Goal: Task Accomplishment & Management: Use online tool/utility

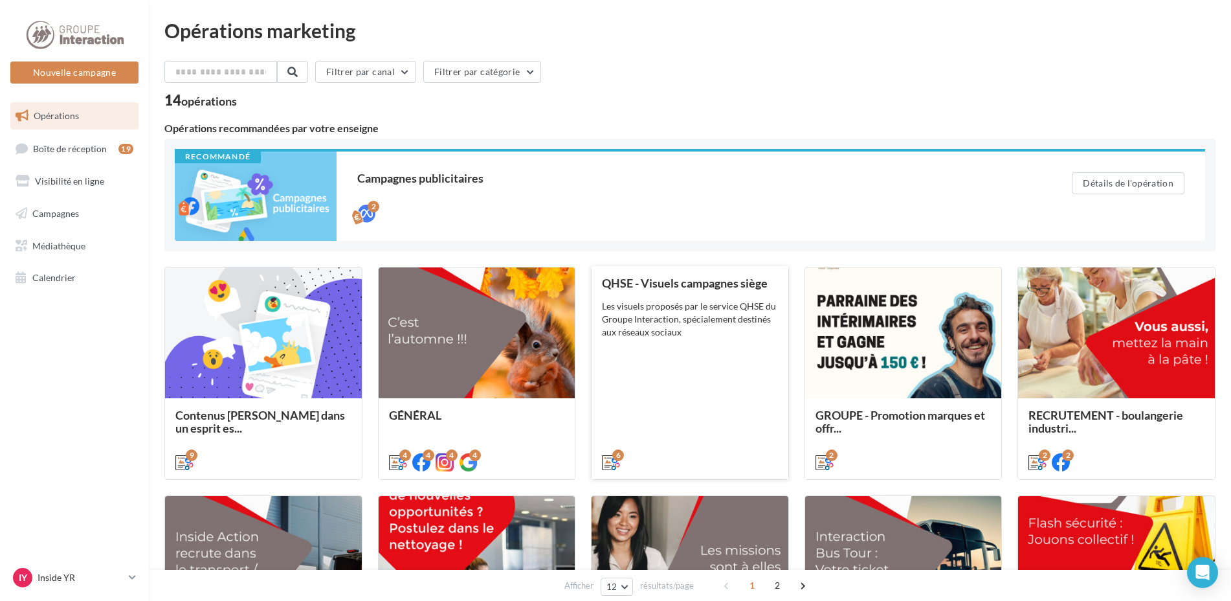
click at [667, 324] on div "Les visuels proposés par le service QHSE du Groupe Interaction, spécialement de…" at bounding box center [690, 319] width 176 height 39
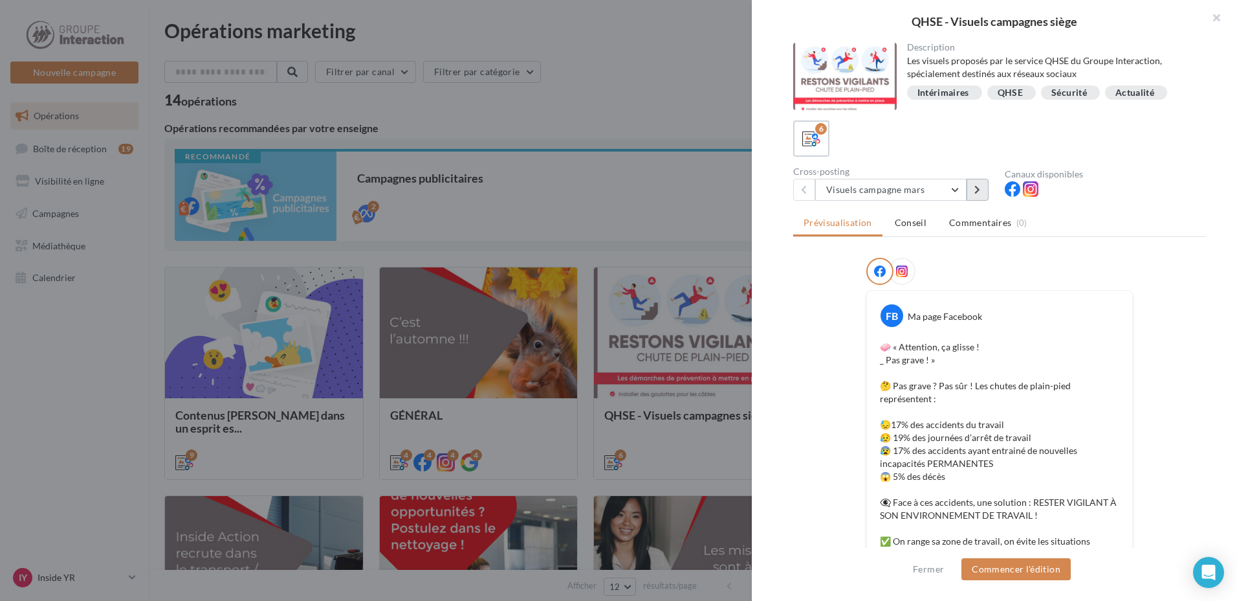
click at [985, 193] on button at bounding box center [978, 190] width 22 height 22
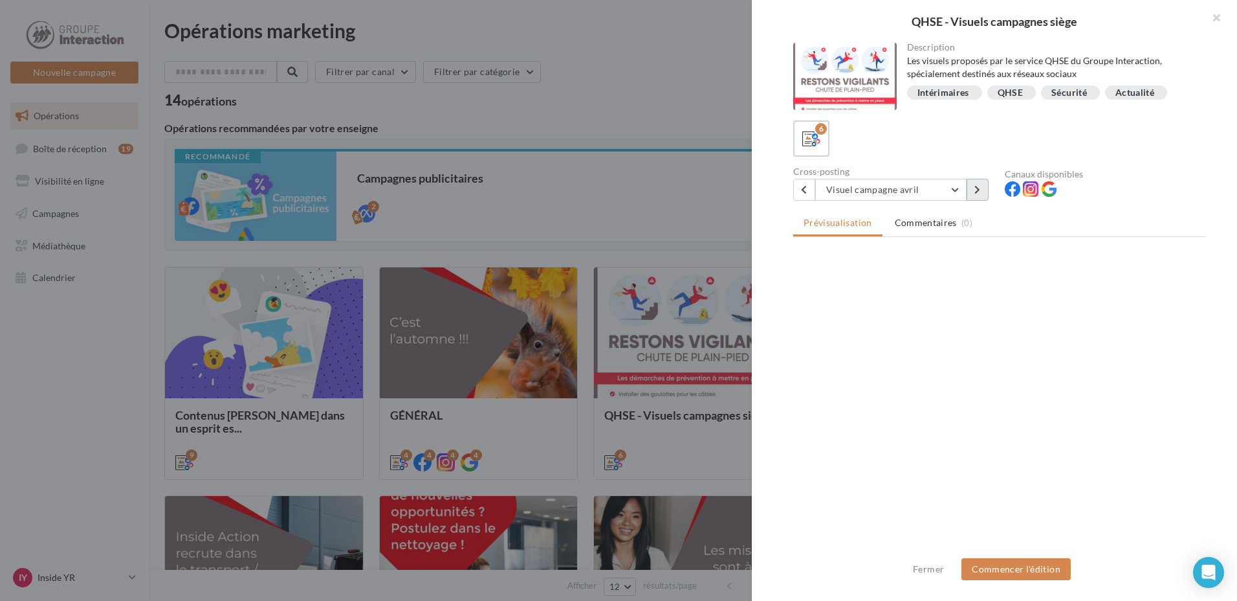
click at [985, 193] on button at bounding box center [978, 190] width 22 height 22
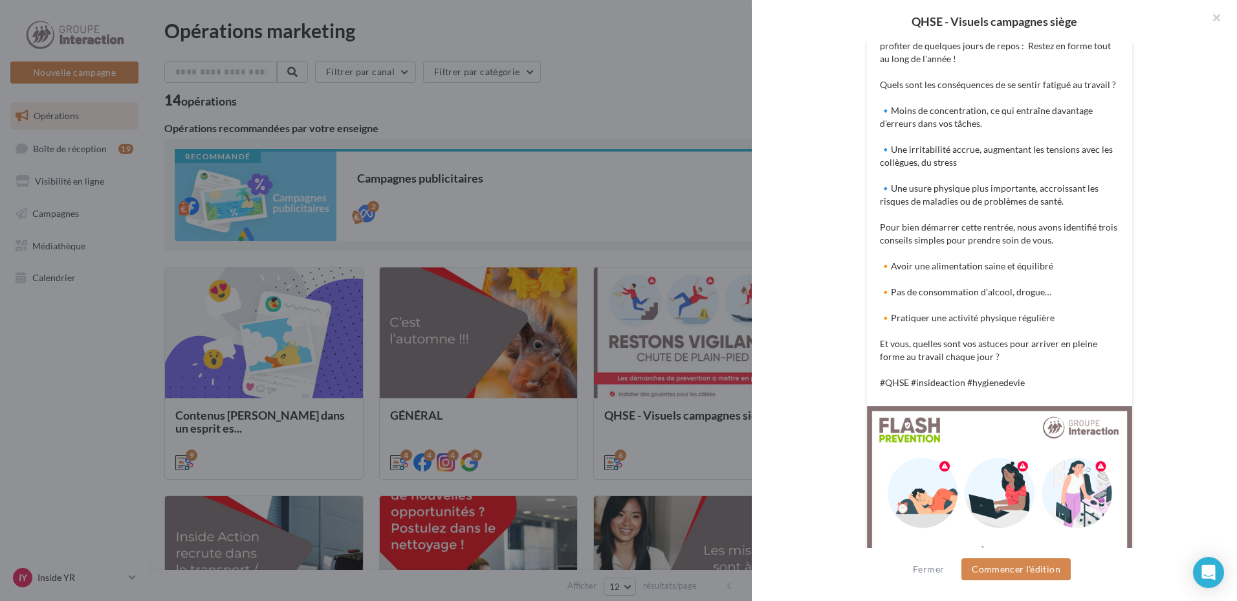
scroll to position [55, 0]
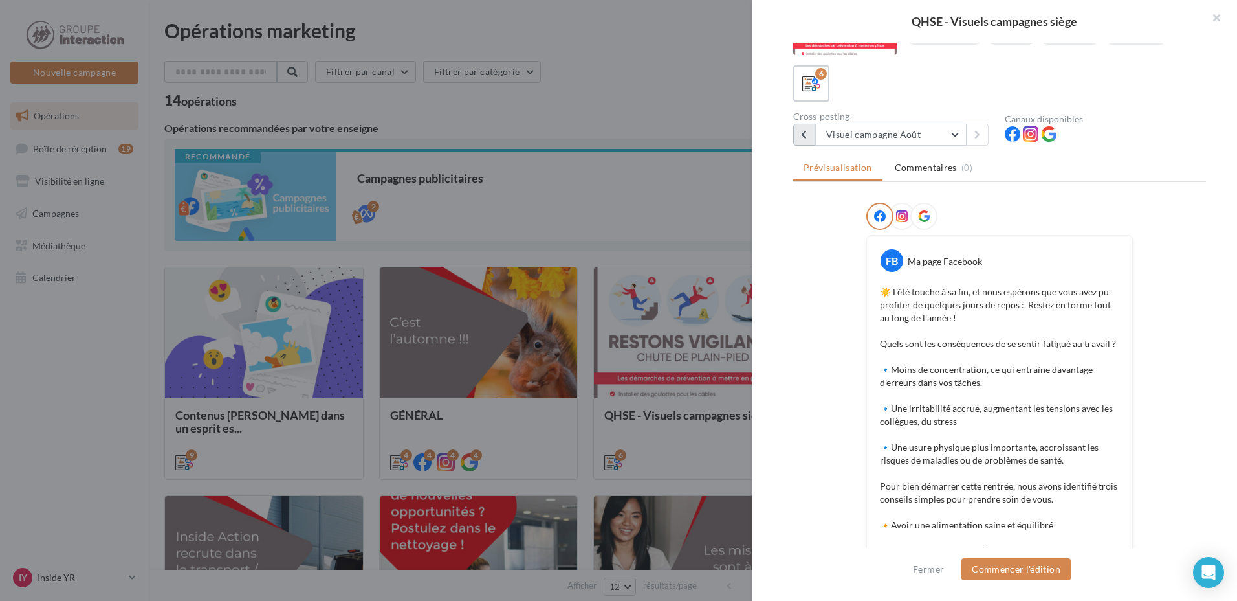
click at [804, 133] on icon at bounding box center [804, 134] width 6 height 9
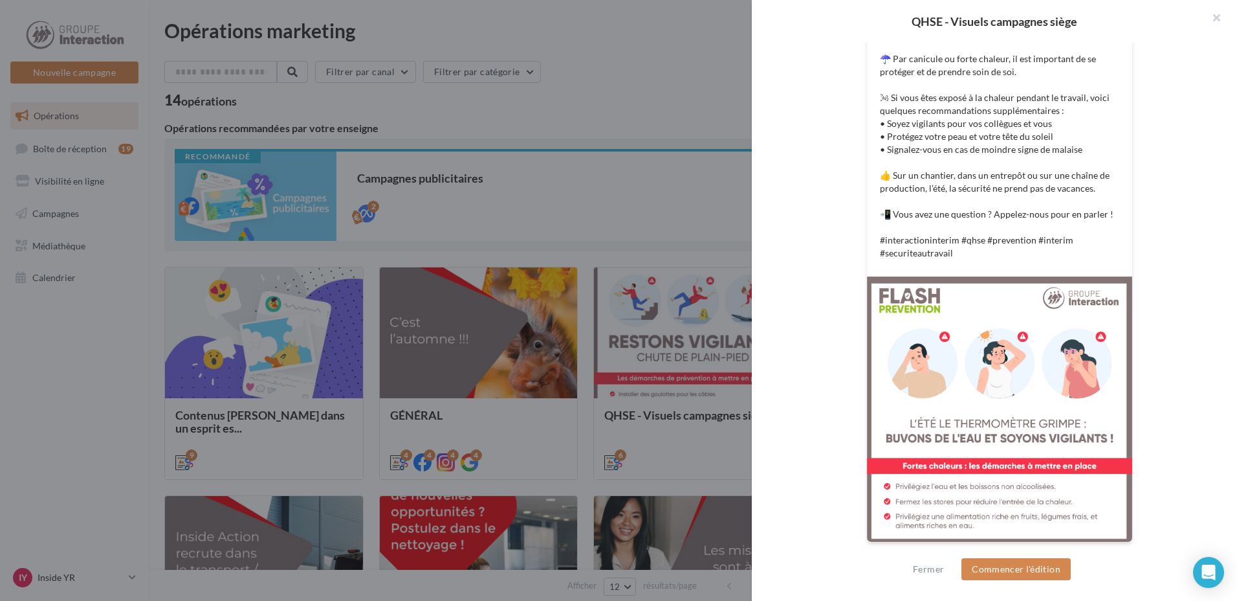
scroll to position [0, 0]
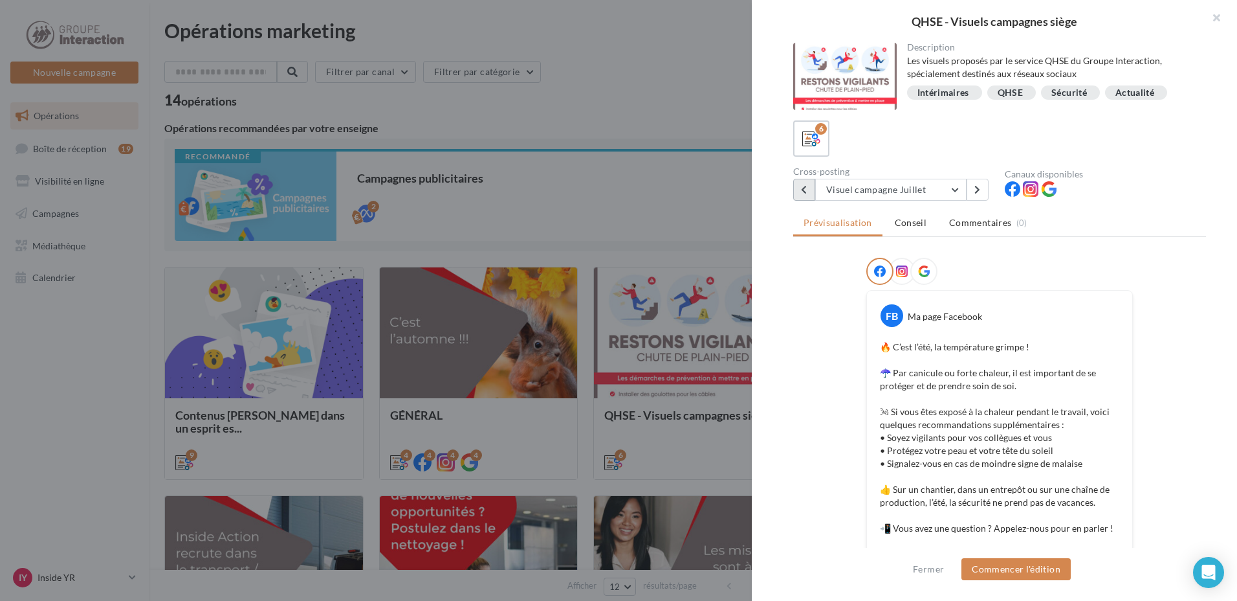
click at [807, 186] on icon at bounding box center [804, 189] width 6 height 9
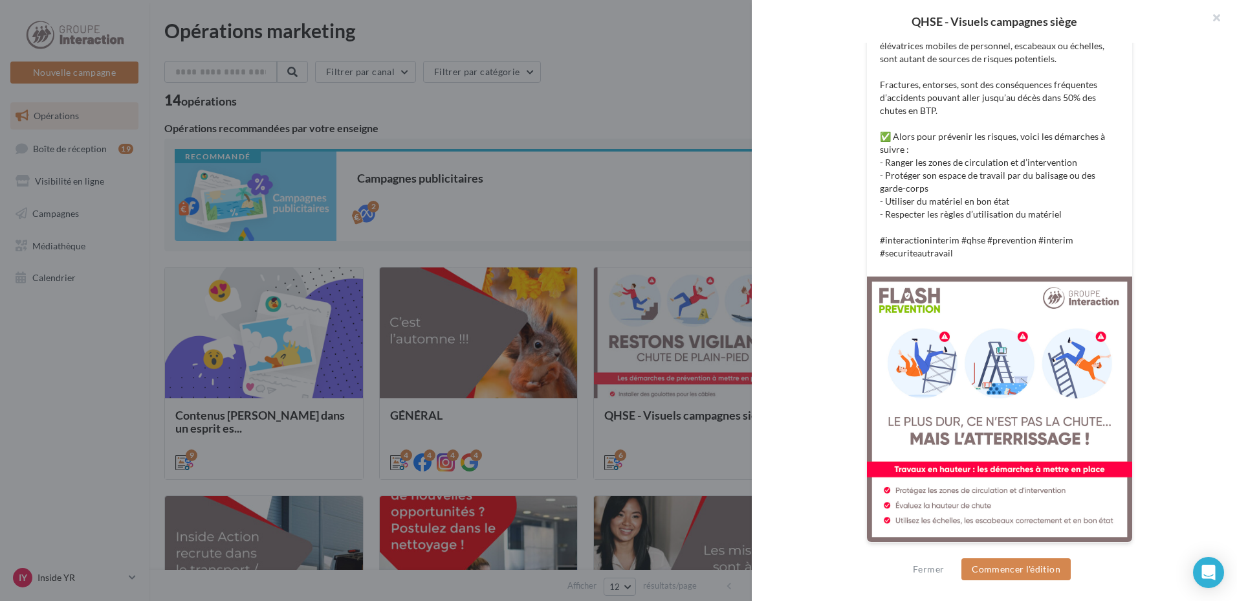
scroll to position [68, 0]
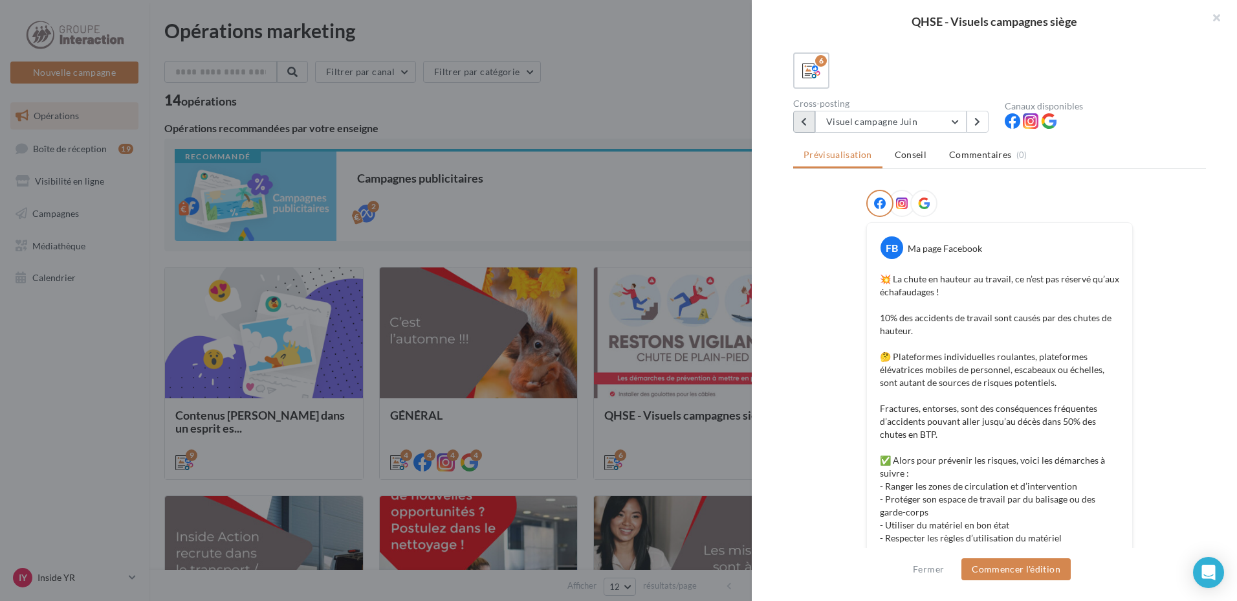
click at [802, 122] on icon at bounding box center [804, 121] width 6 height 9
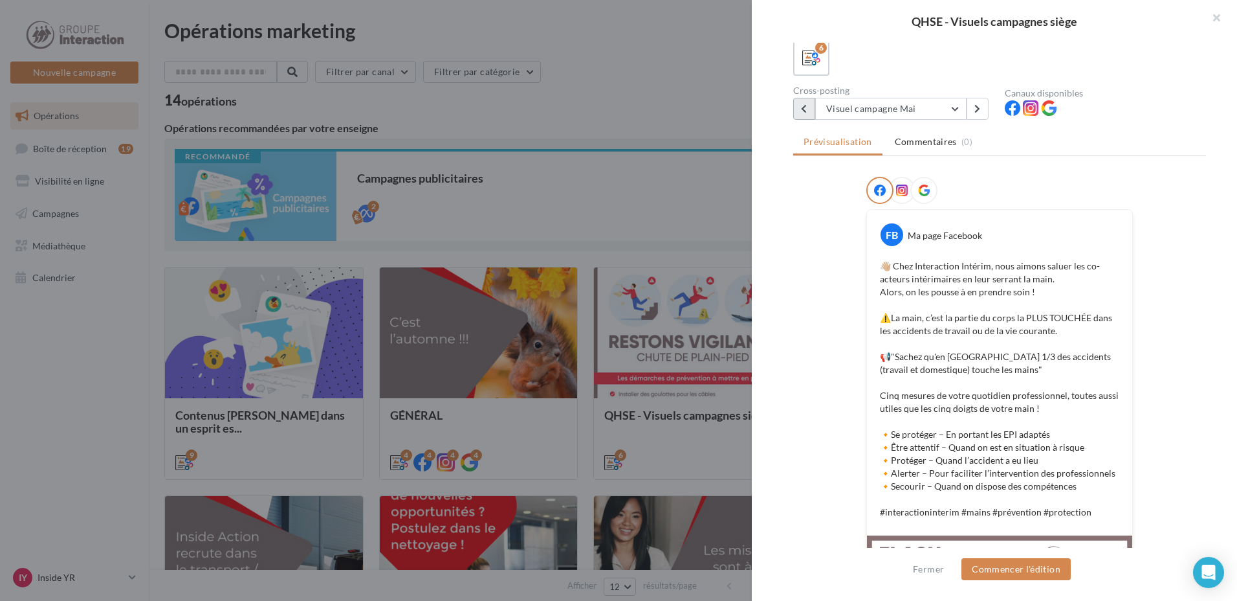
scroll to position [0, 0]
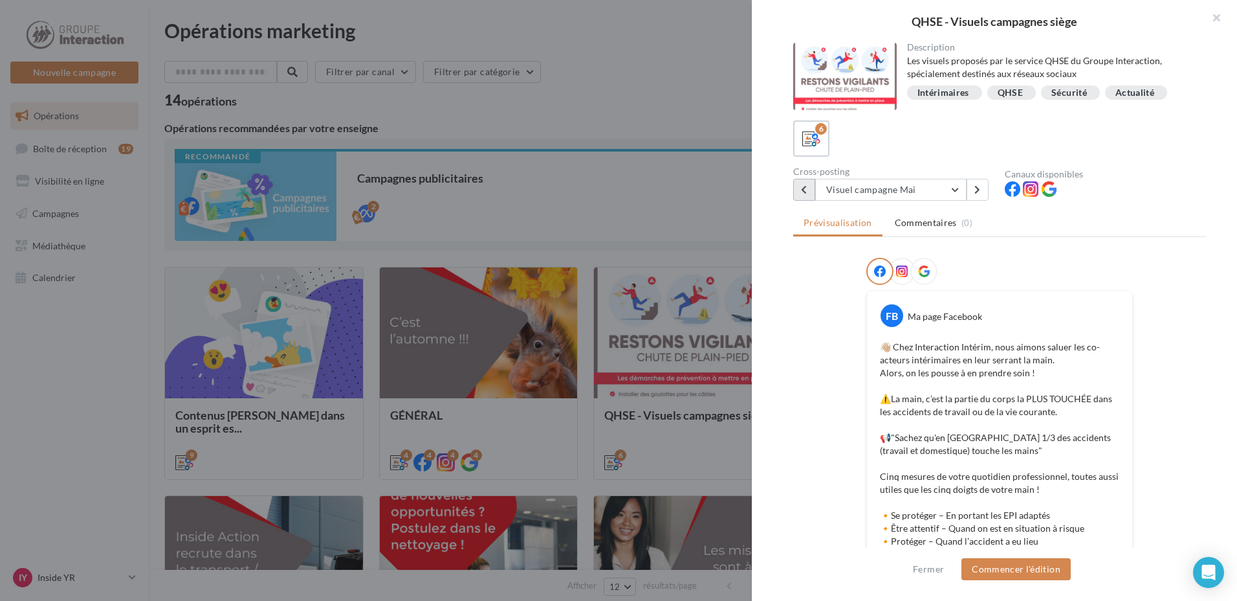
click at [809, 189] on button at bounding box center [804, 190] width 22 height 22
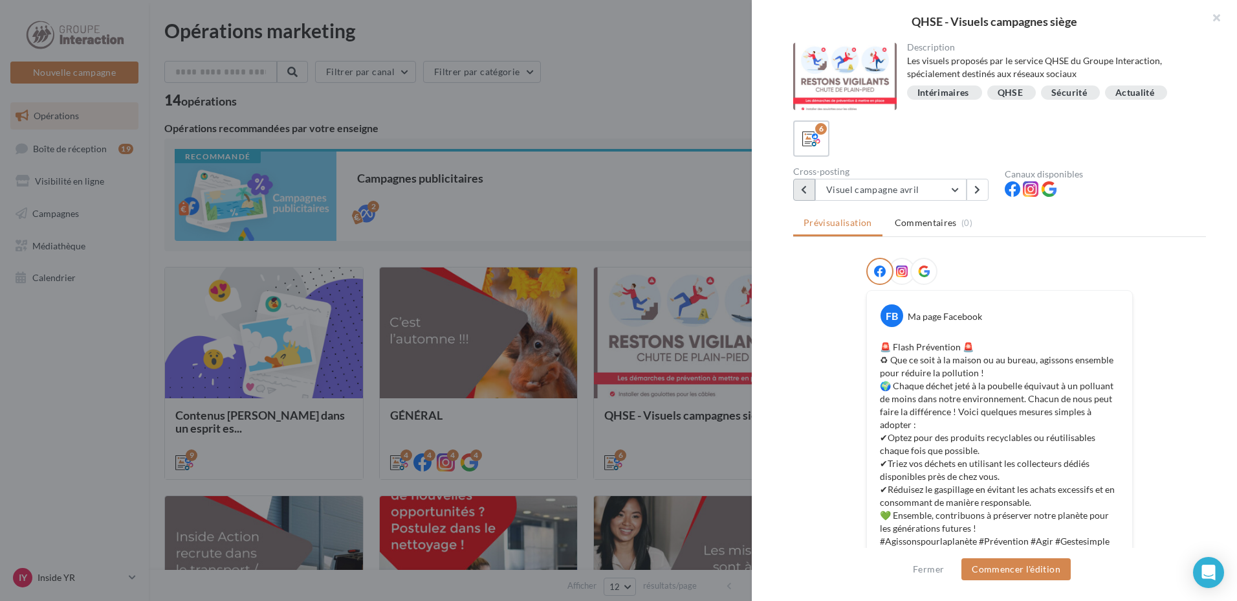
click at [811, 188] on button at bounding box center [804, 190] width 22 height 22
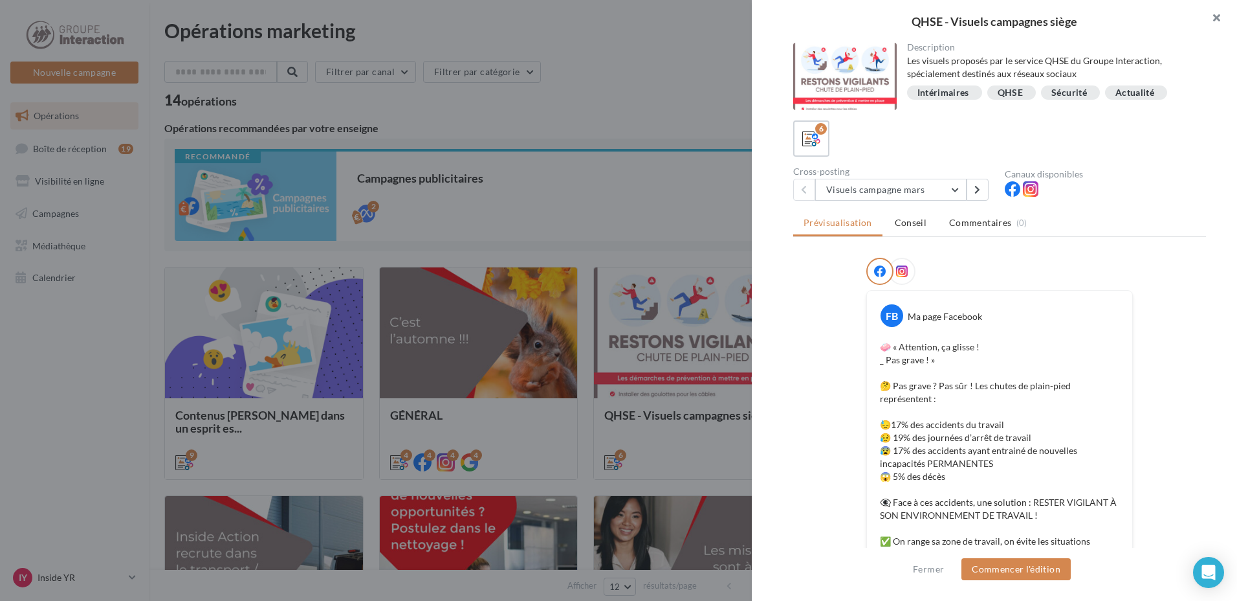
click at [1217, 13] on button "button" at bounding box center [1212, 19] width 52 height 39
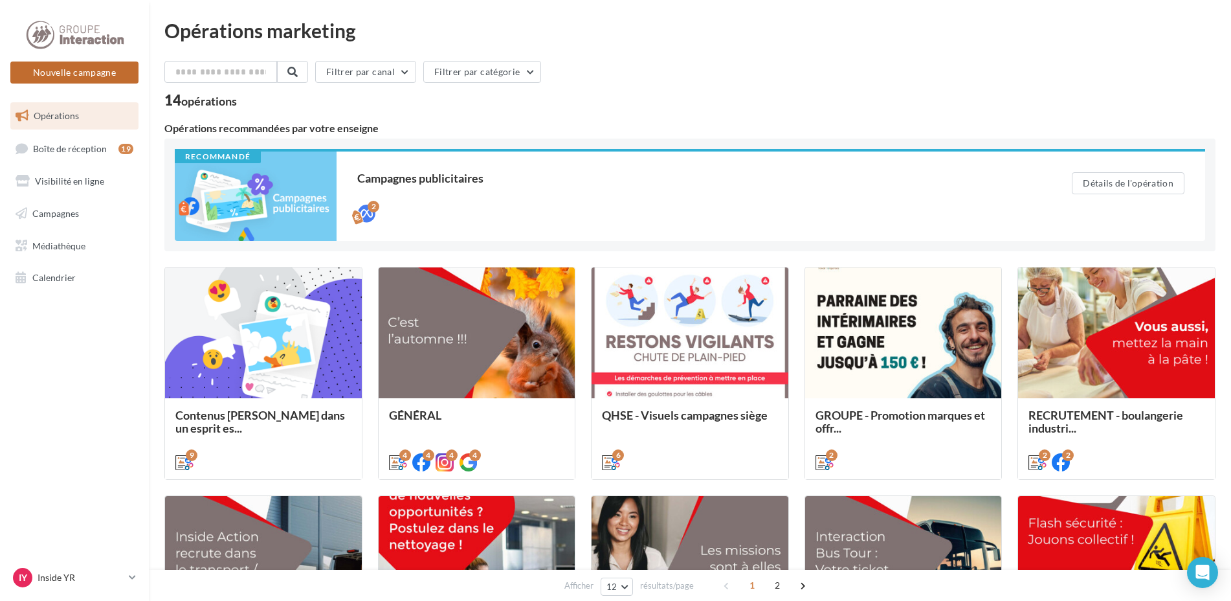
click at [88, 69] on button "Nouvelle campagne" at bounding box center [74, 72] width 128 height 22
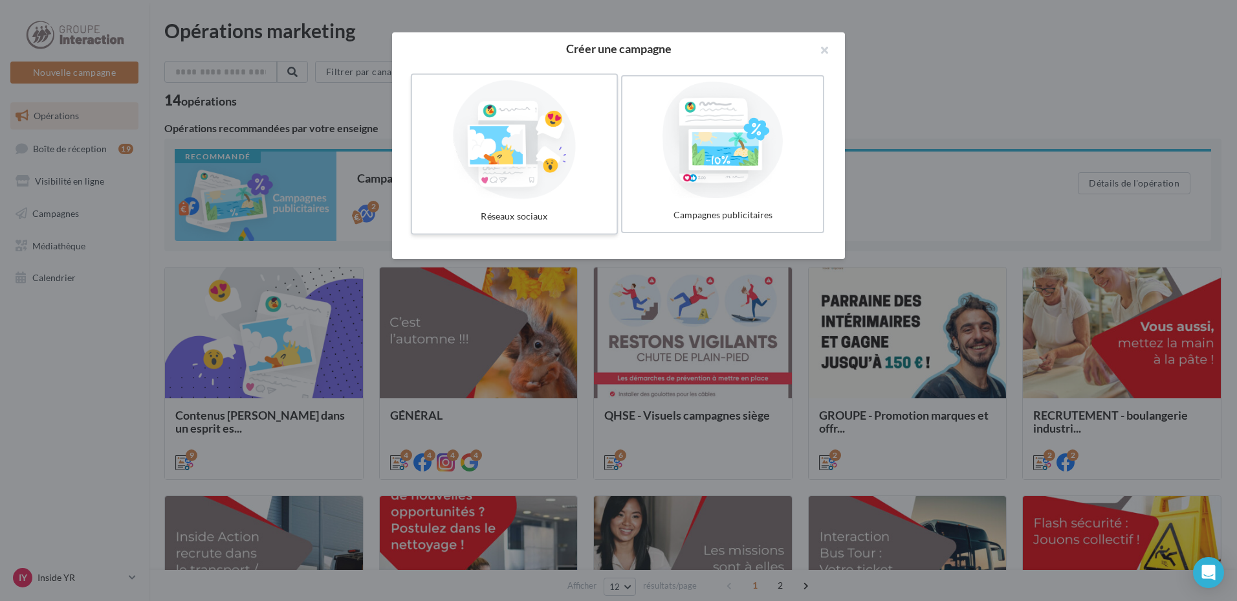
click at [567, 170] on div at bounding box center [514, 139] width 194 height 119
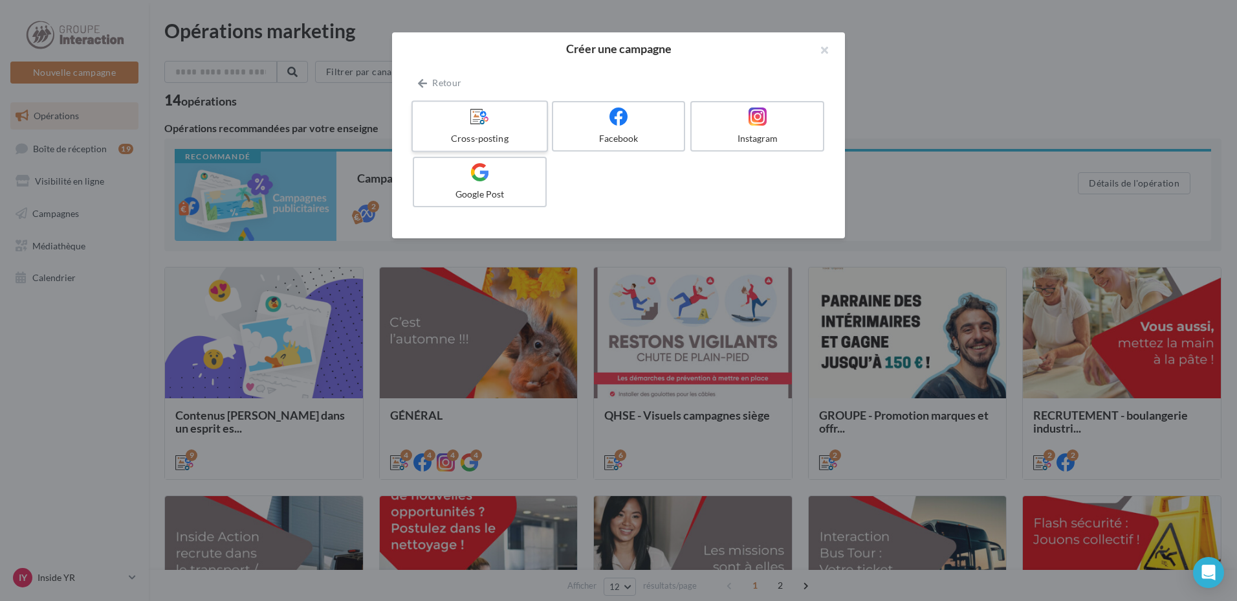
click at [457, 122] on div at bounding box center [479, 117] width 123 height 20
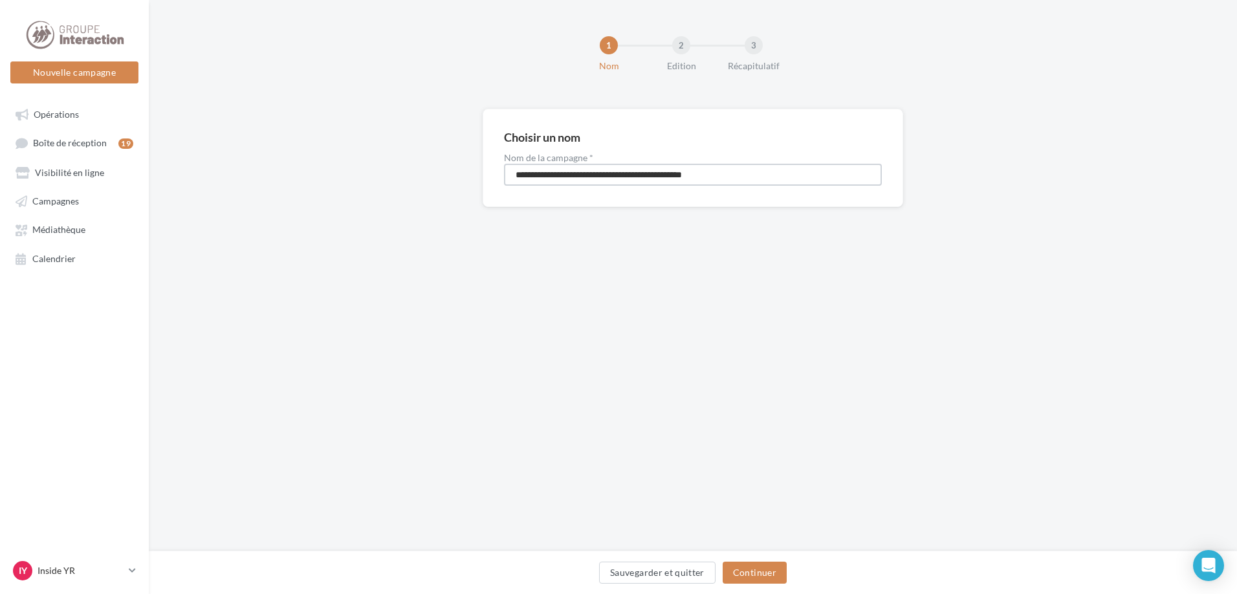
drag, startPoint x: 745, startPoint y: 173, endPoint x: 212, endPoint y: 187, distance: 532.8
click at [210, 187] on div "**********" at bounding box center [693, 179] width 1088 height 140
type input "**********"
click at [755, 566] on button "Continuer" at bounding box center [755, 573] width 64 height 22
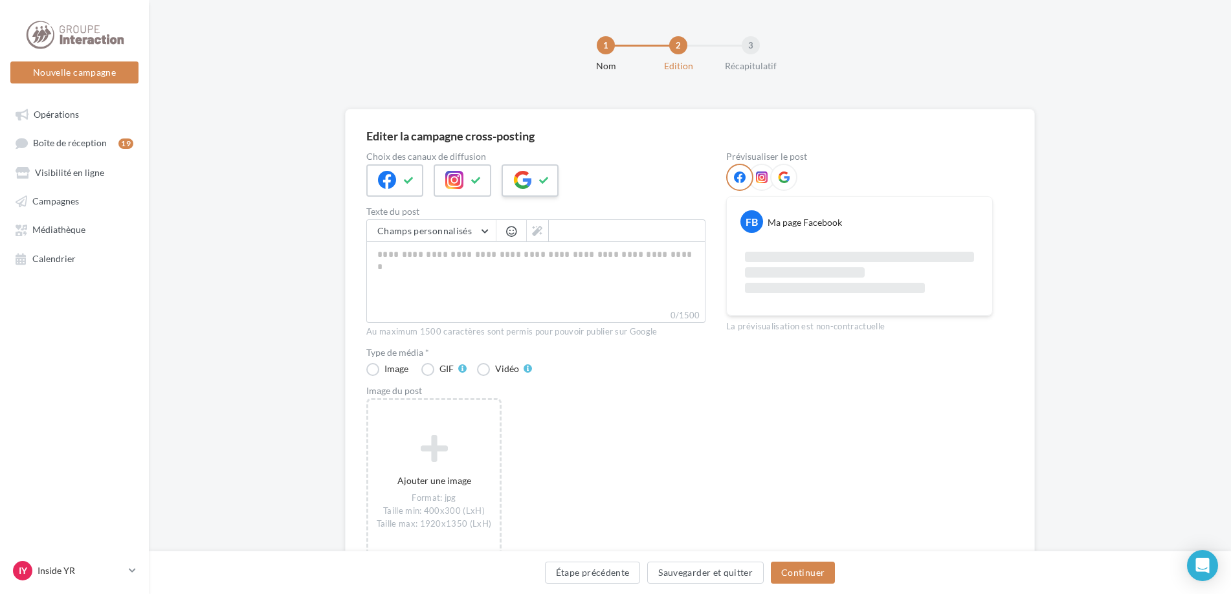
click at [533, 182] on div at bounding box center [530, 180] width 57 height 32
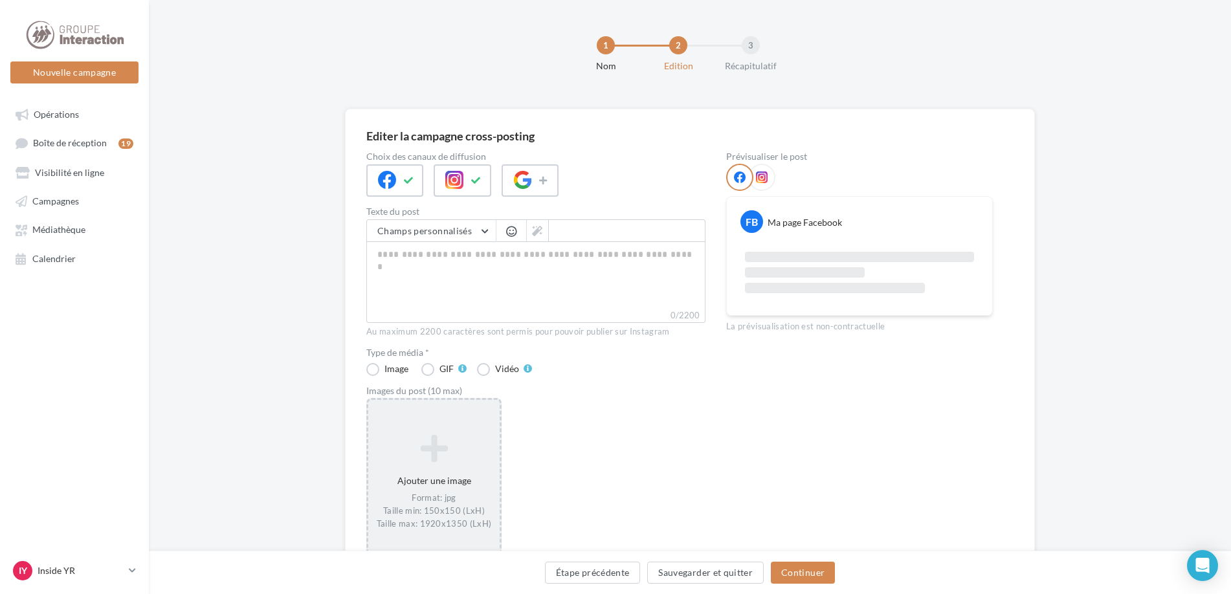
click at [453, 467] on div "Ajouter une image Format: jpg Taille min: 150x150 (LxH) Taille max: 1920x1350 (…" at bounding box center [433, 482] width 131 height 109
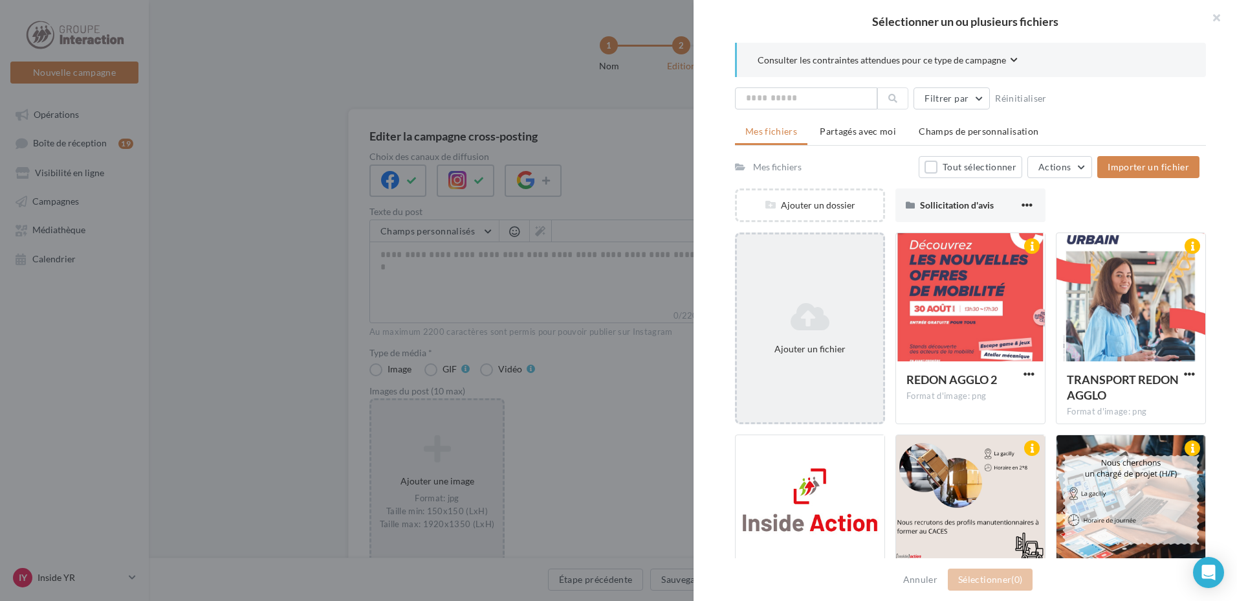
click at [828, 312] on icon at bounding box center [810, 316] width 136 height 31
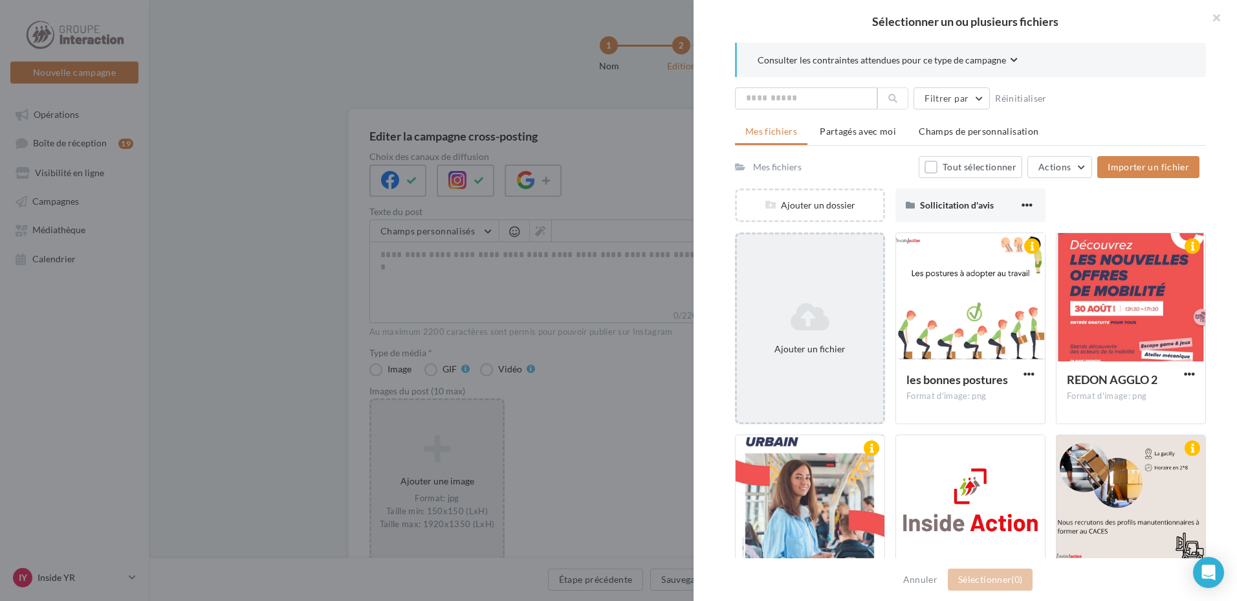
click at [804, 298] on div "Ajouter un fichier" at bounding box center [810, 328] width 146 height 65
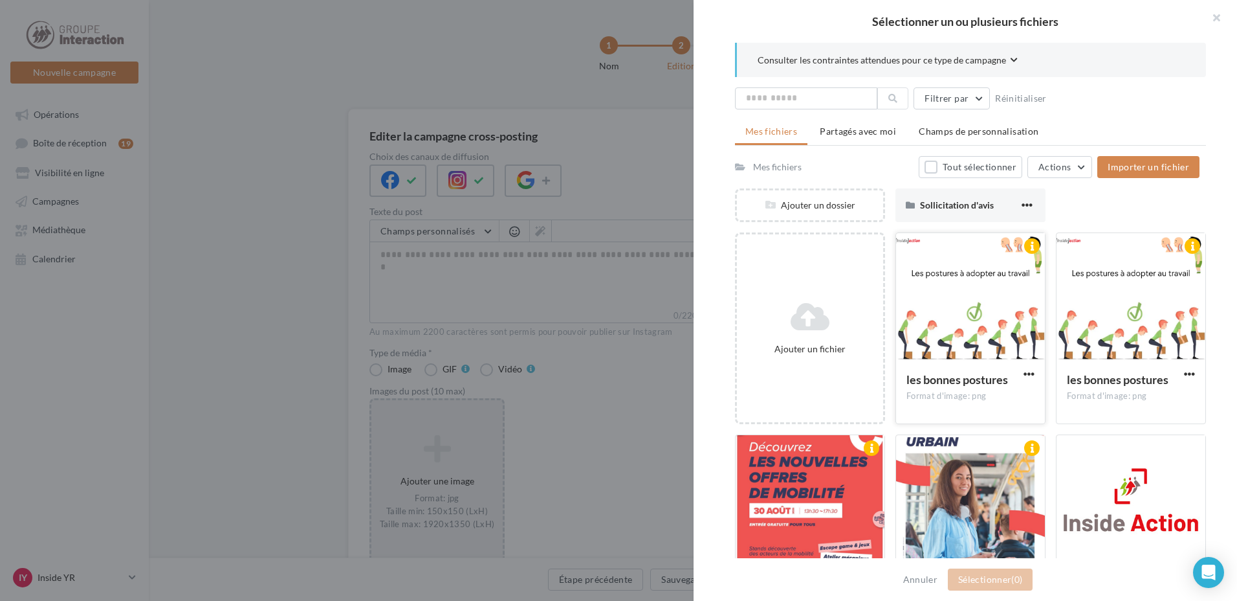
click at [1000, 311] on div at bounding box center [970, 297] width 149 height 129
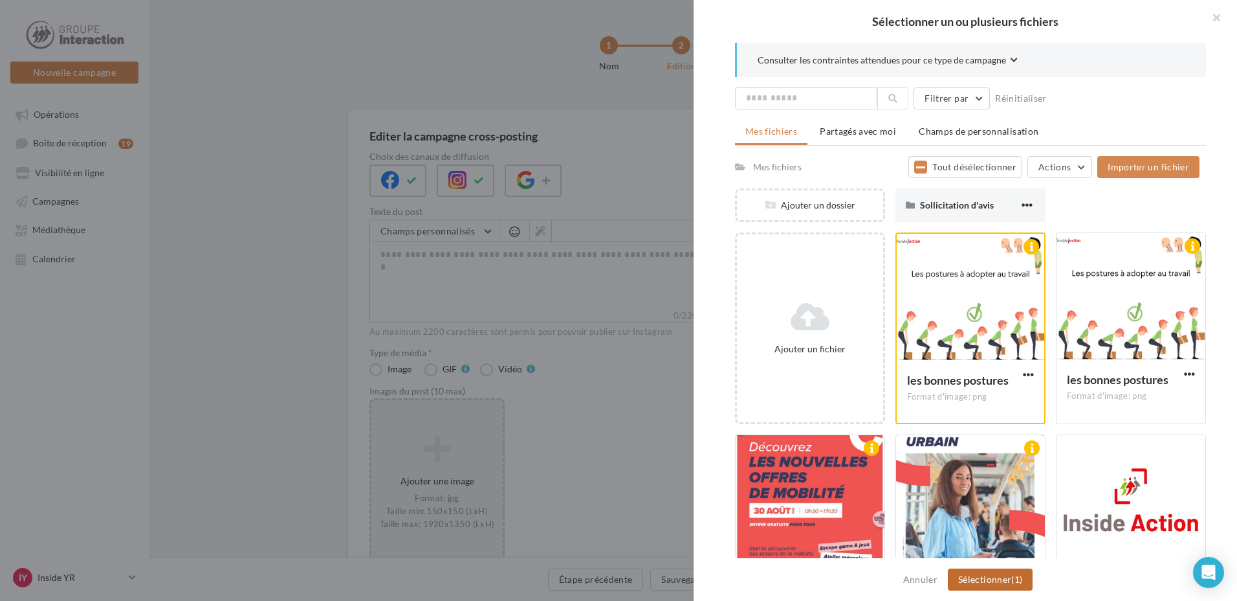
click at [999, 577] on button "Sélectionner (1)" at bounding box center [990, 579] width 85 height 22
